Goal: Navigation & Orientation: Find specific page/section

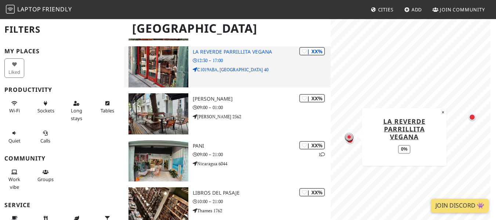
scroll to position [959, 0]
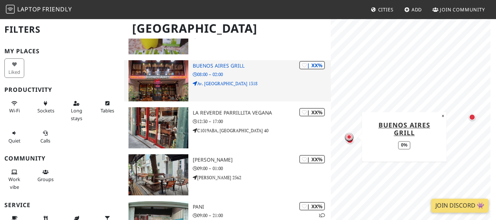
click at [199, 66] on h3 "Buenos Aires Grill" at bounding box center [262, 66] width 138 height 6
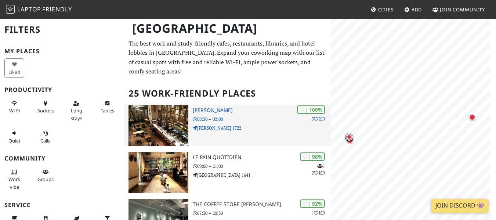
scroll to position [61, 0]
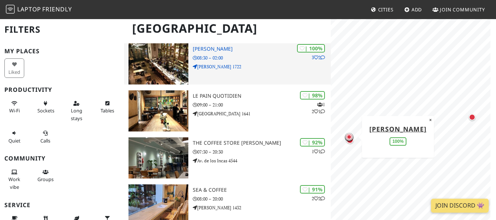
click at [202, 47] on h3 "[PERSON_NAME]" at bounding box center [262, 49] width 138 height 6
